Goal: Find specific page/section: Find specific page/section

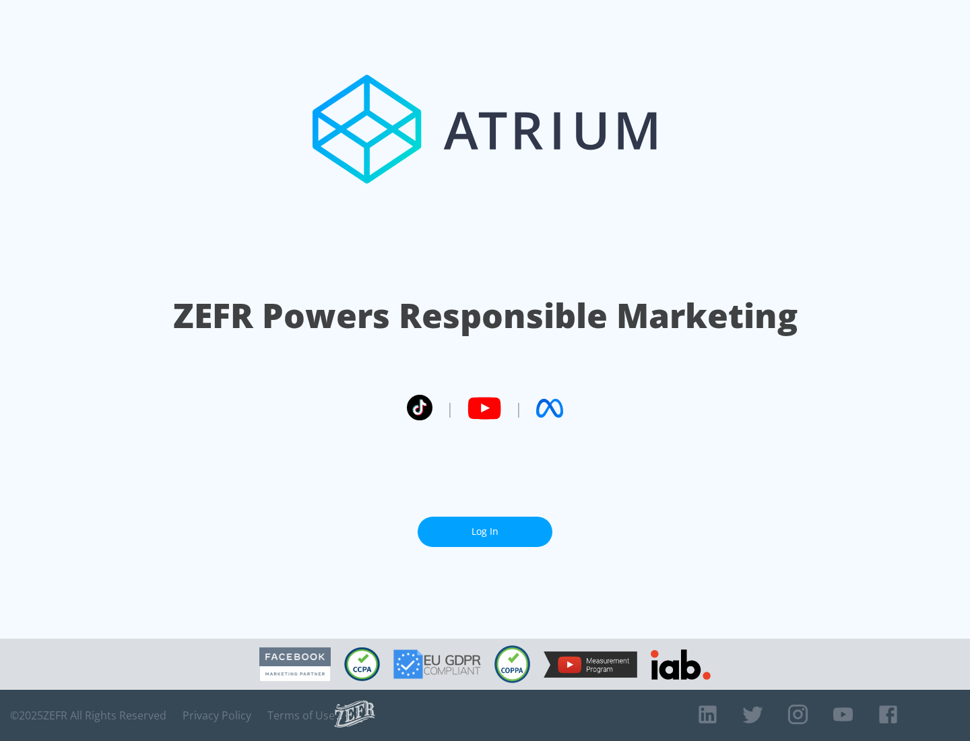
click at [485, 531] on link "Log In" at bounding box center [484, 531] width 135 height 30
